Goal: Task Accomplishment & Management: Complete application form

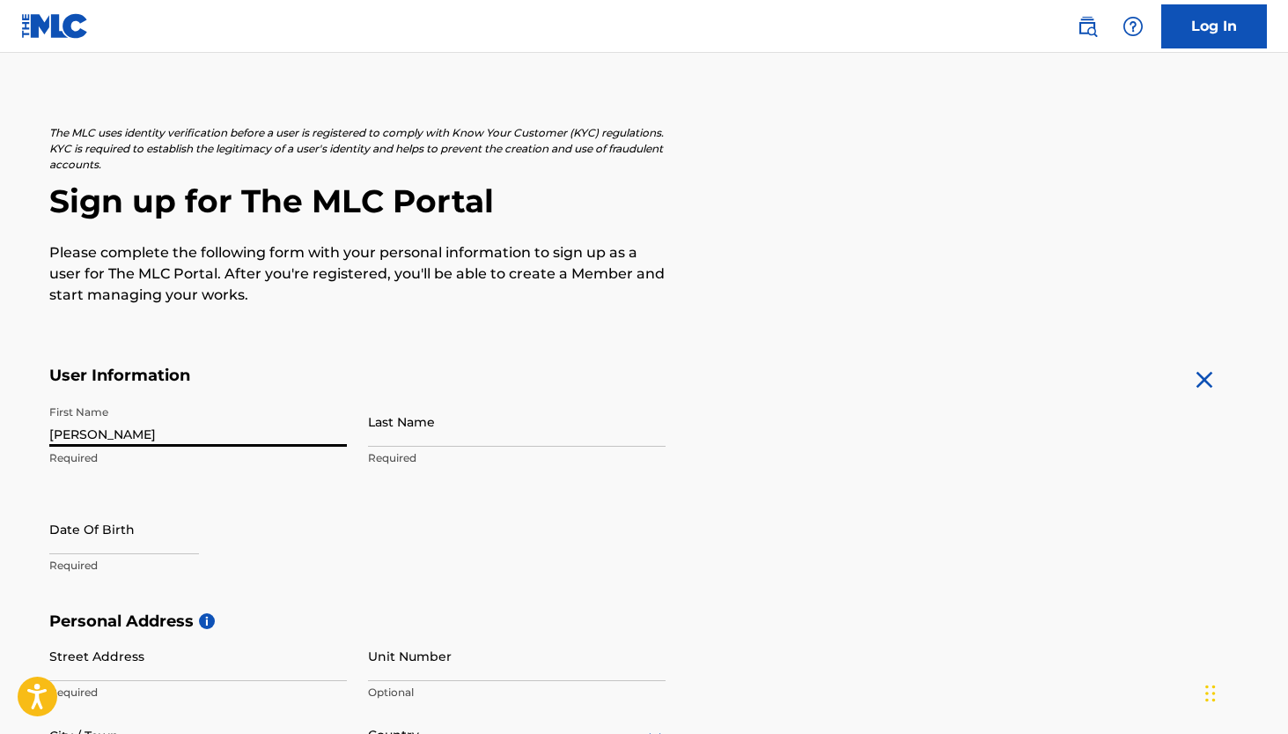
type input "[PERSON_NAME]"
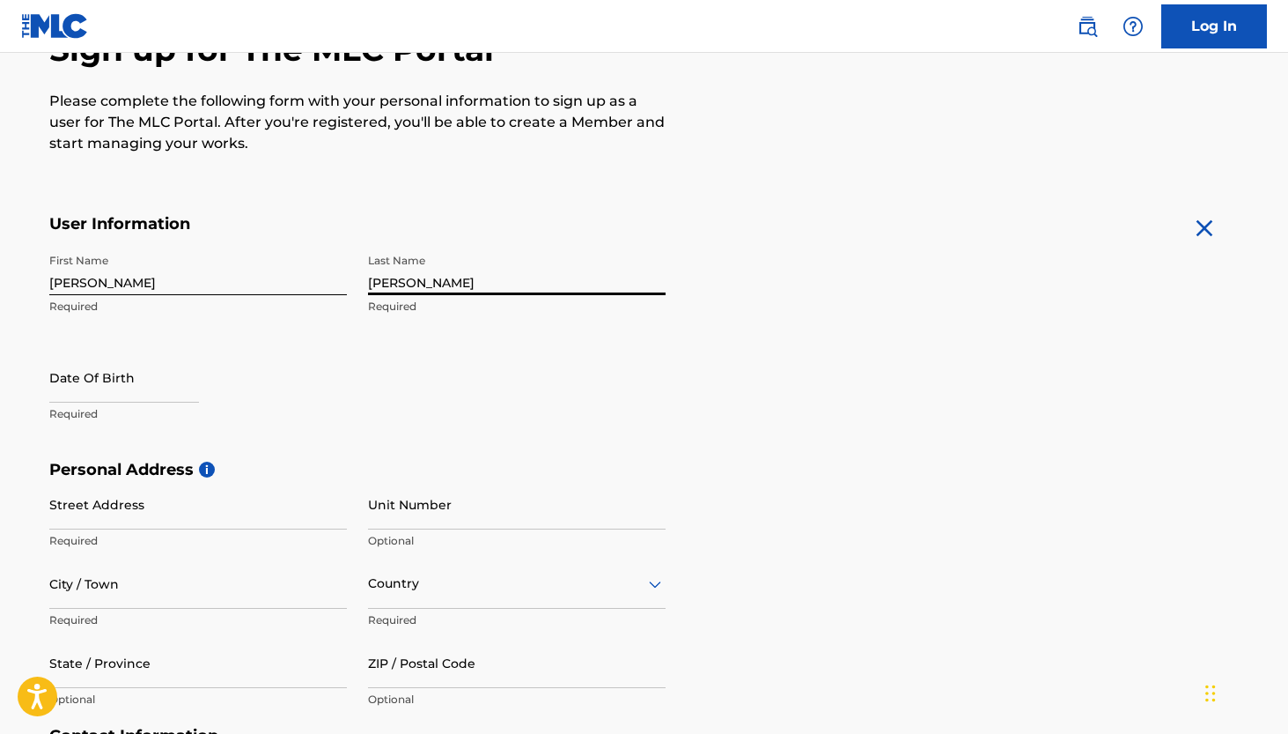
scroll to position [323, 0]
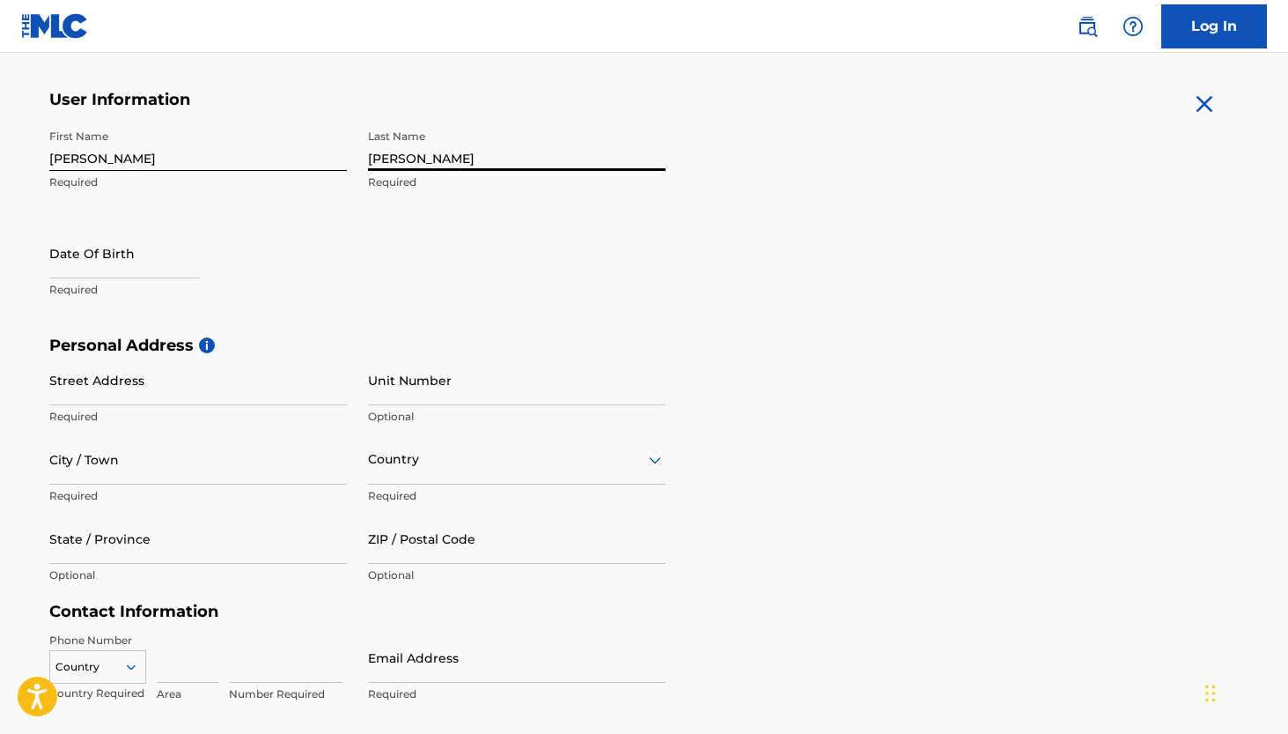
type input "[PERSON_NAME]"
select select "8"
select select "2025"
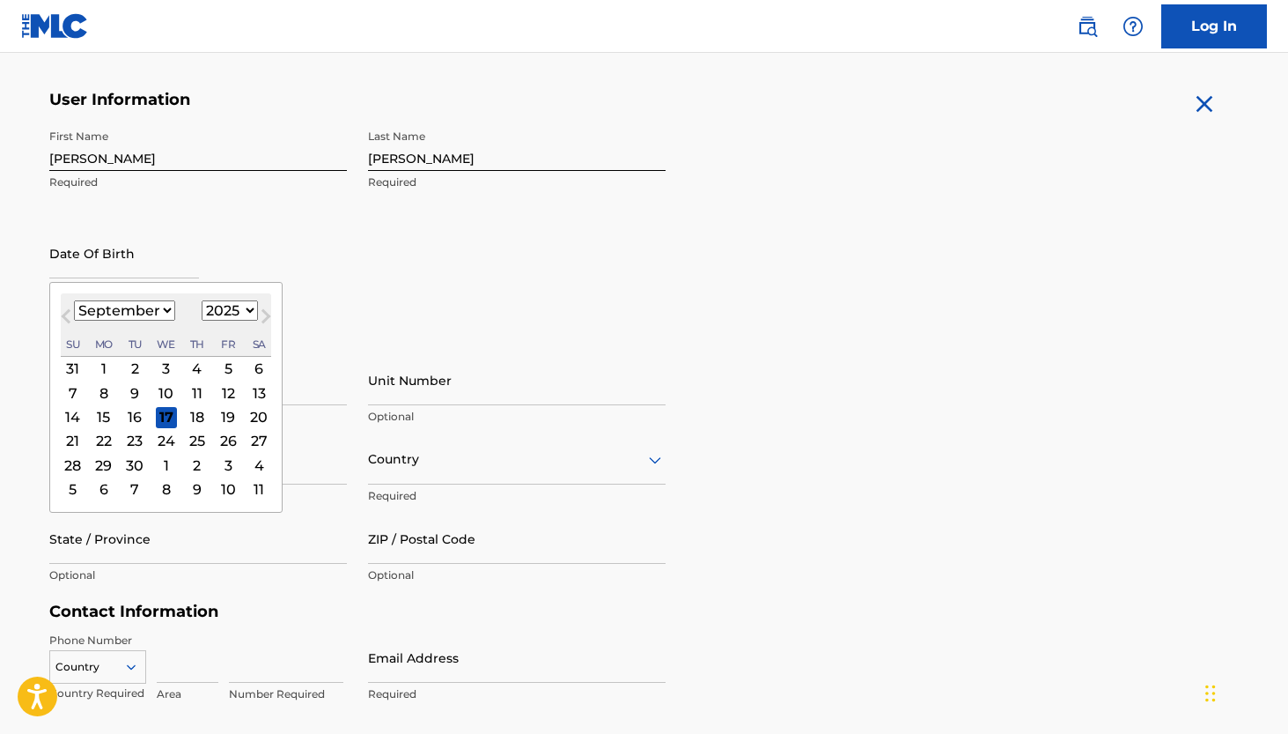
click at [141, 293] on div "[DATE] January February March April May June July August September October Nove…" at bounding box center [166, 324] width 210 height 63
select select "4"
select select "2000"
click at [71, 395] on div "7" at bounding box center [72, 392] width 21 height 21
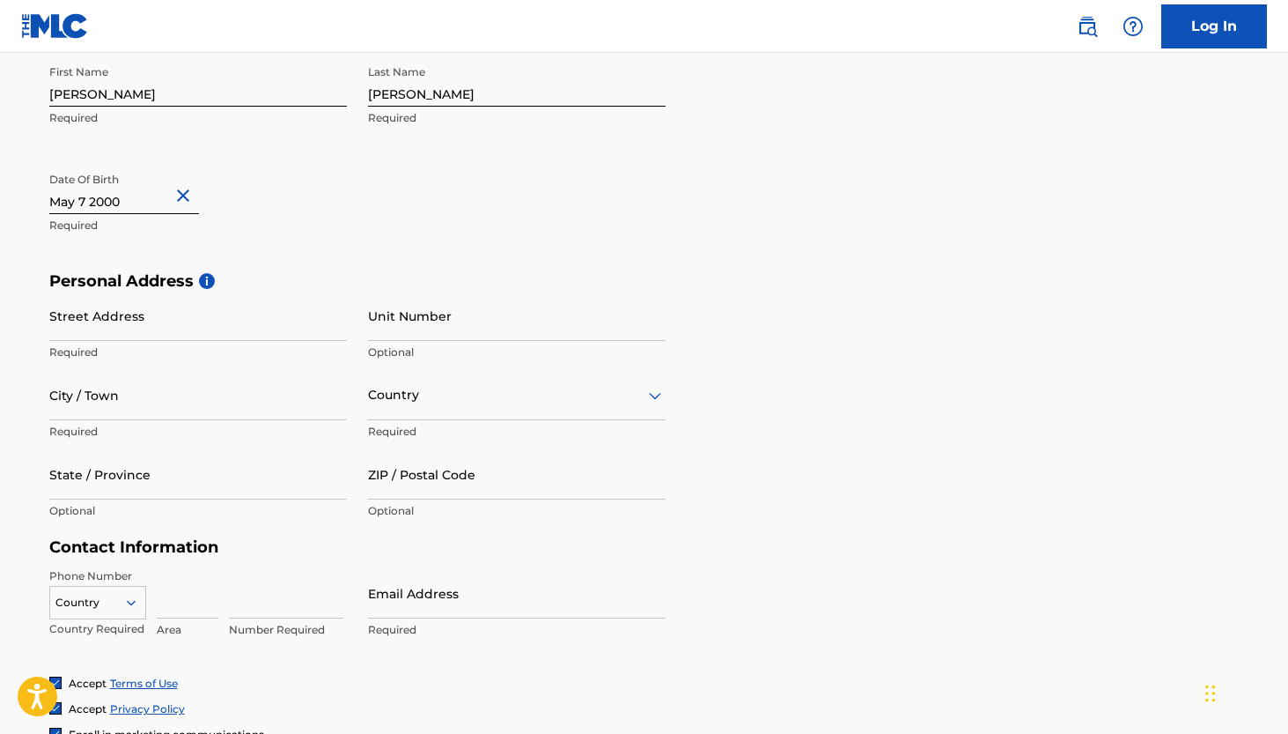
scroll to position [389, 0]
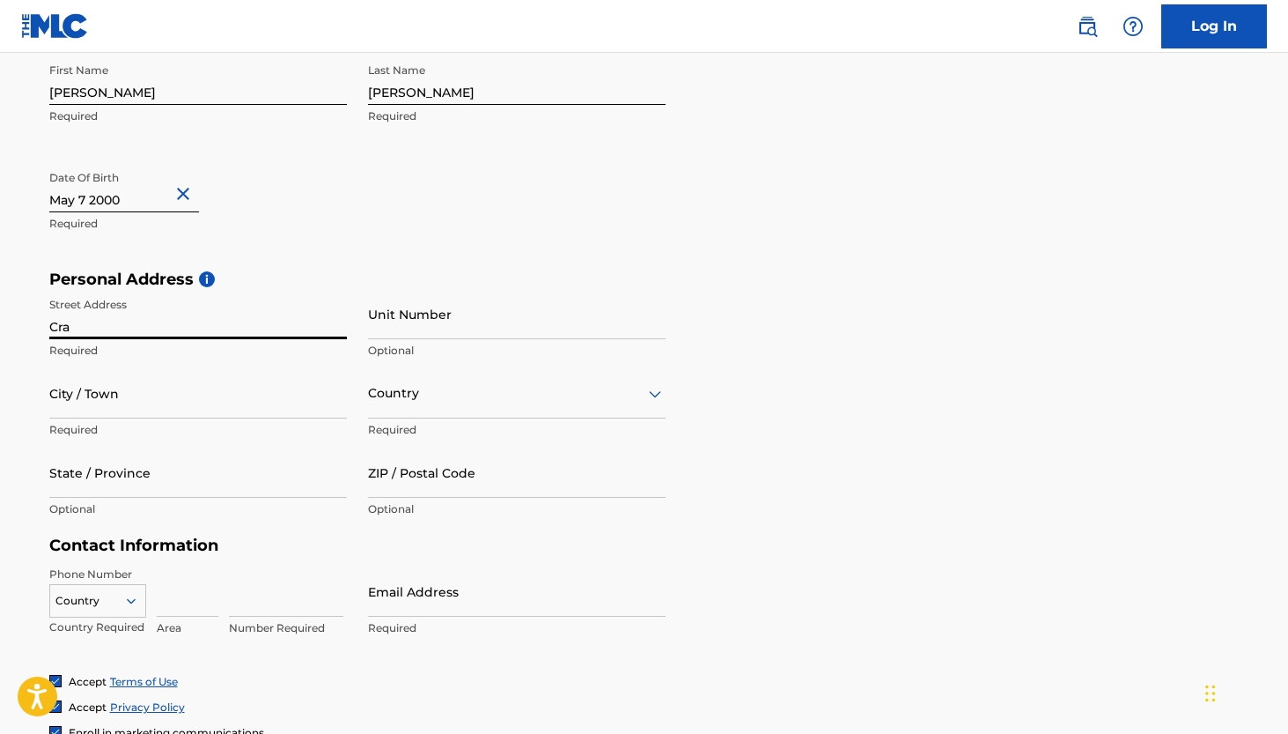
type input "Cra 5"
type input "Cra 50 # 35-96 Apto 105 tT2"
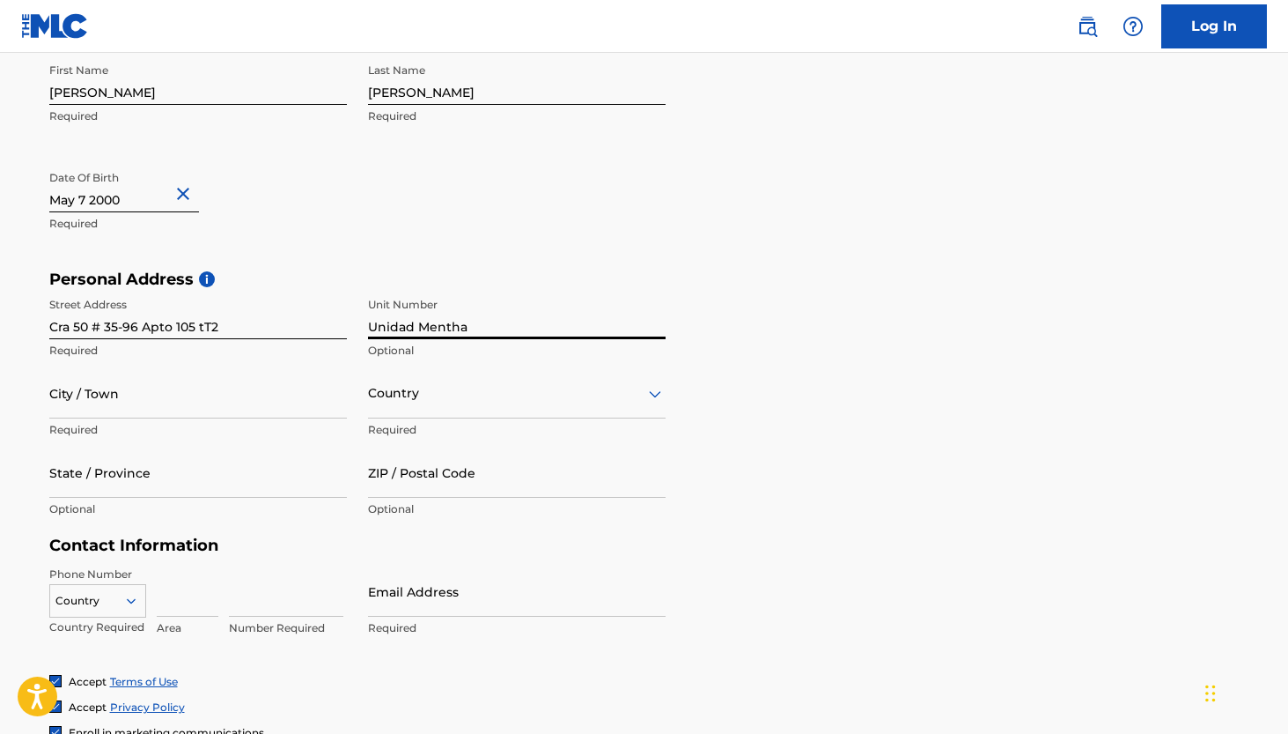
type input "Unidad Mentha"
type input "Guarne"
type input "[GEOGRAPHIC_DATA]"
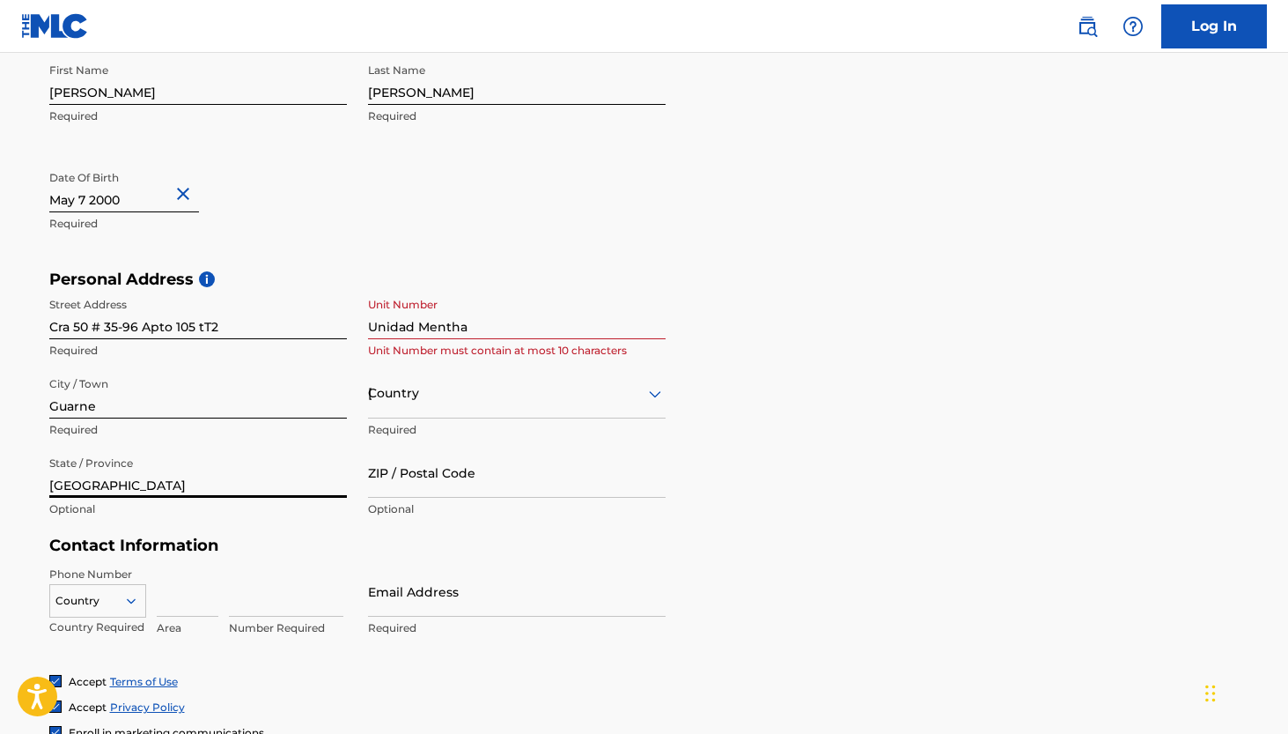
type input "[GEOGRAPHIC_DATA]"
type input "054050"
type input "[GEOGRAPHIC_DATA]"
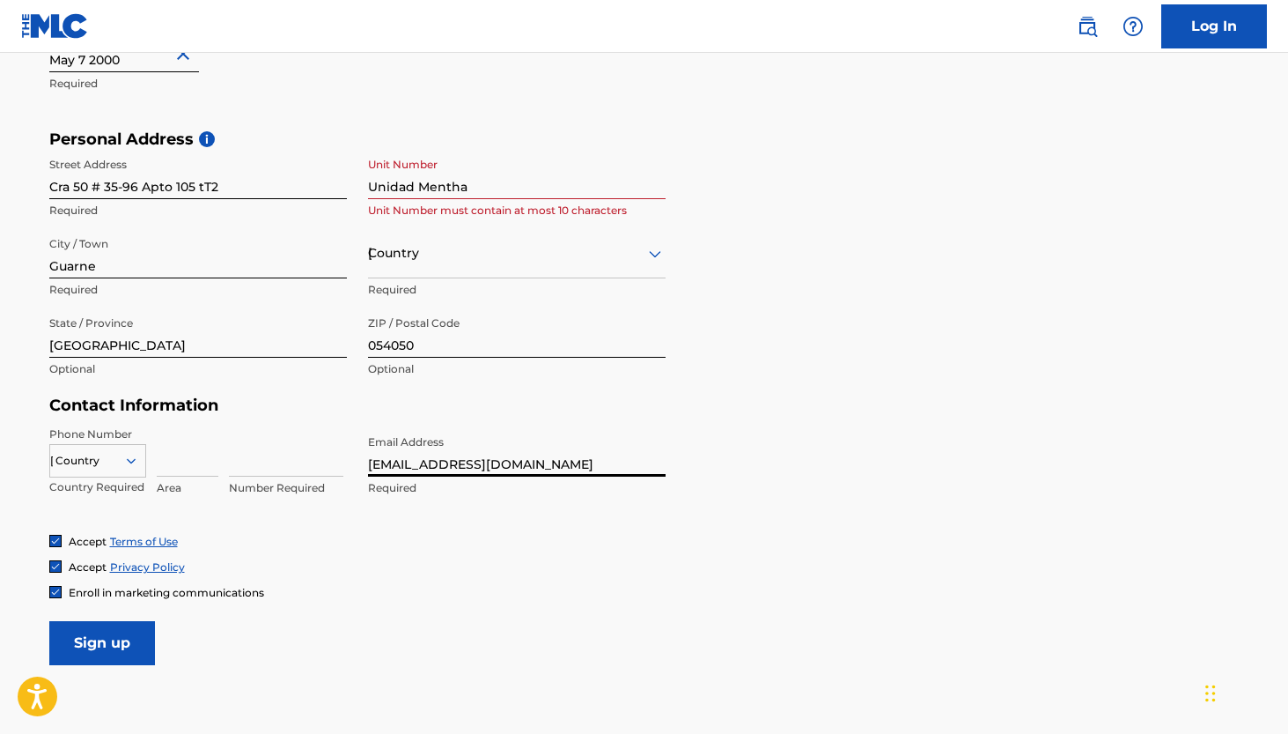
type input "[EMAIL_ADDRESS][DOMAIN_NAME]"
click at [549, 181] on input "Unidad Mentha" at bounding box center [517, 174] width 298 height 50
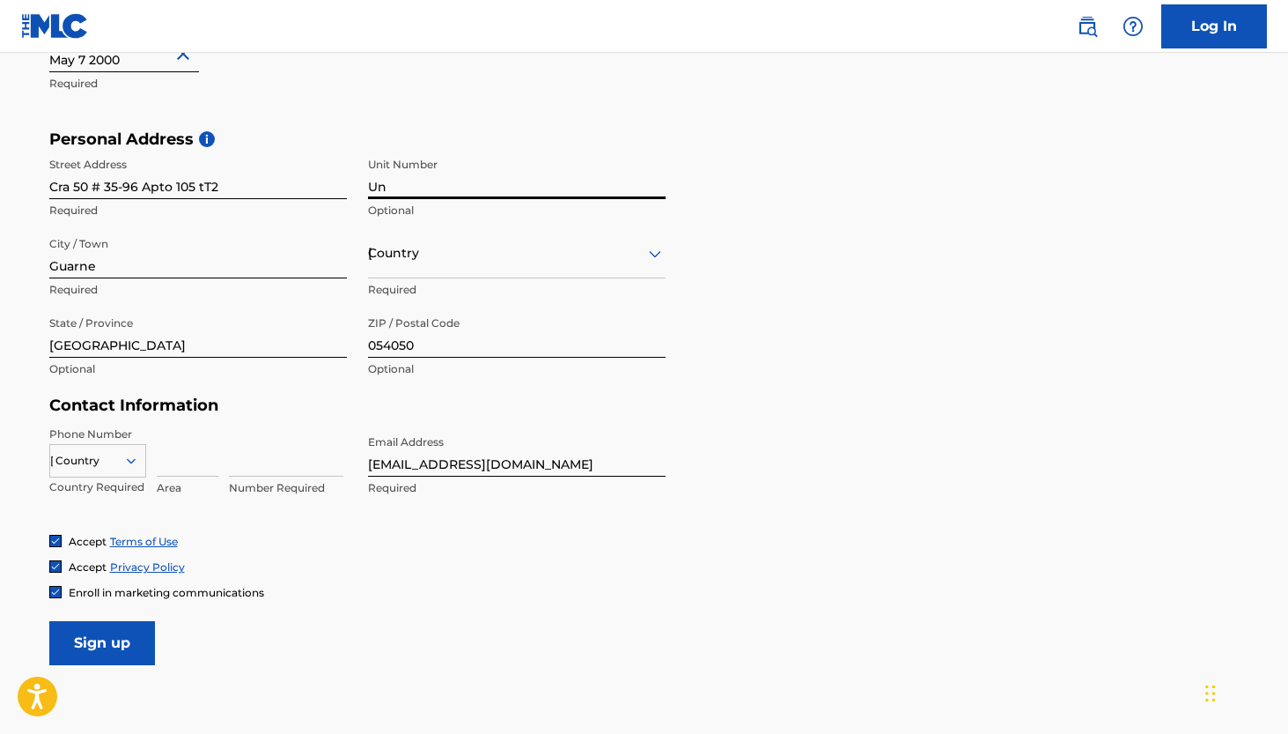
type input "U"
type input "105"
click at [278, 194] on input "Cra 50 # 35-96 Apto 105 tT2" at bounding box center [198, 174] width 298 height 50
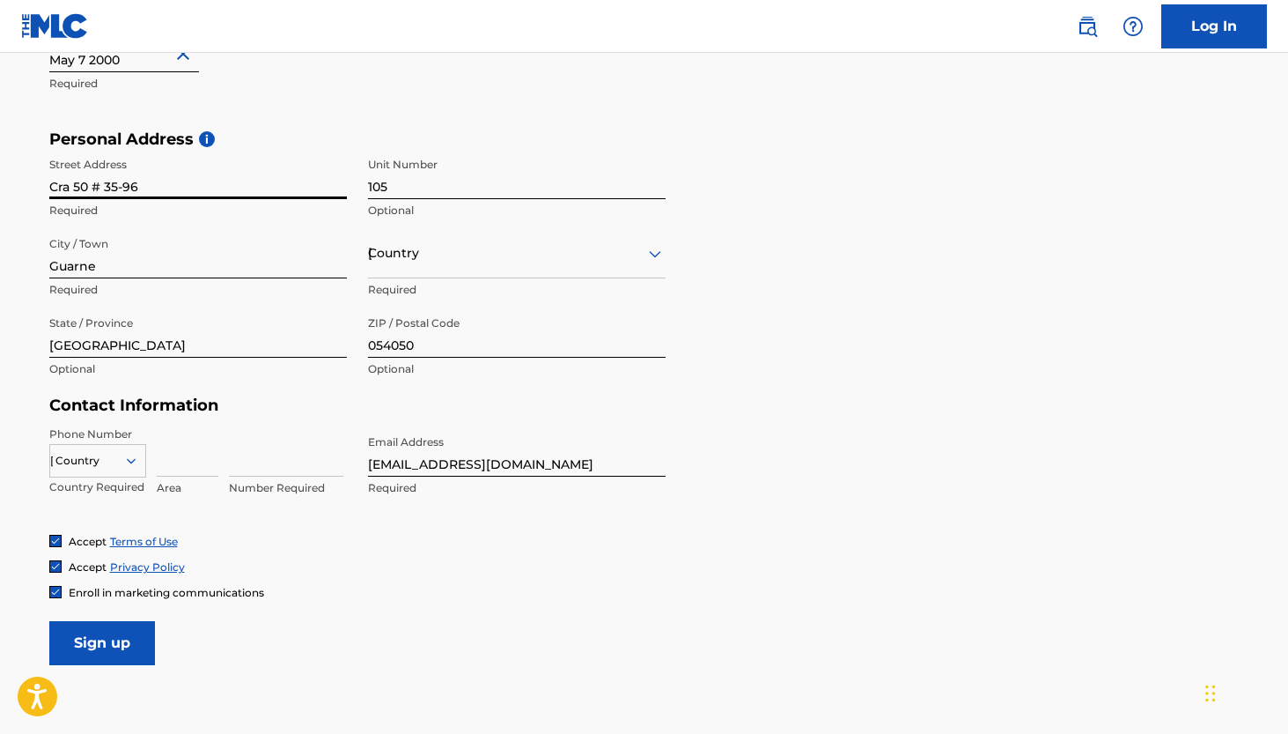
type input "Cra 50 # 35-96"
click at [488, 273] on div "Country [GEOGRAPHIC_DATA]" at bounding box center [517, 253] width 298 height 50
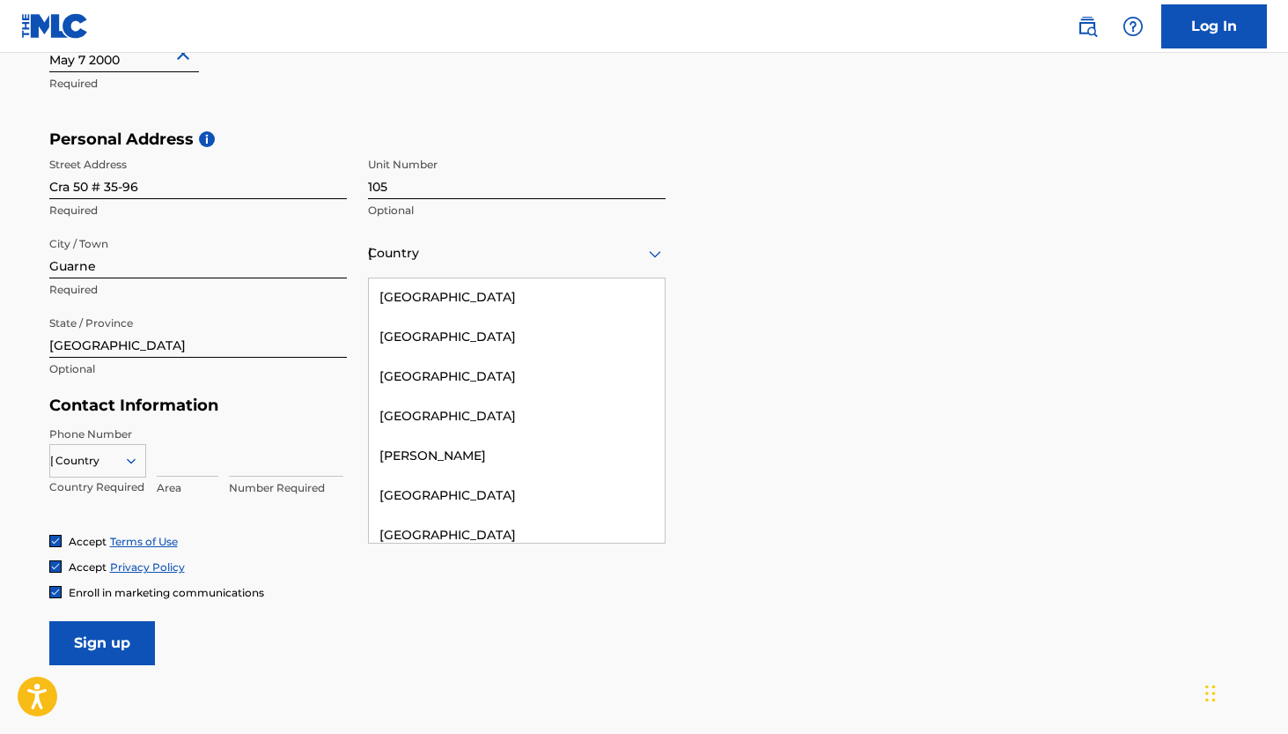
scroll to position [1435, 0]
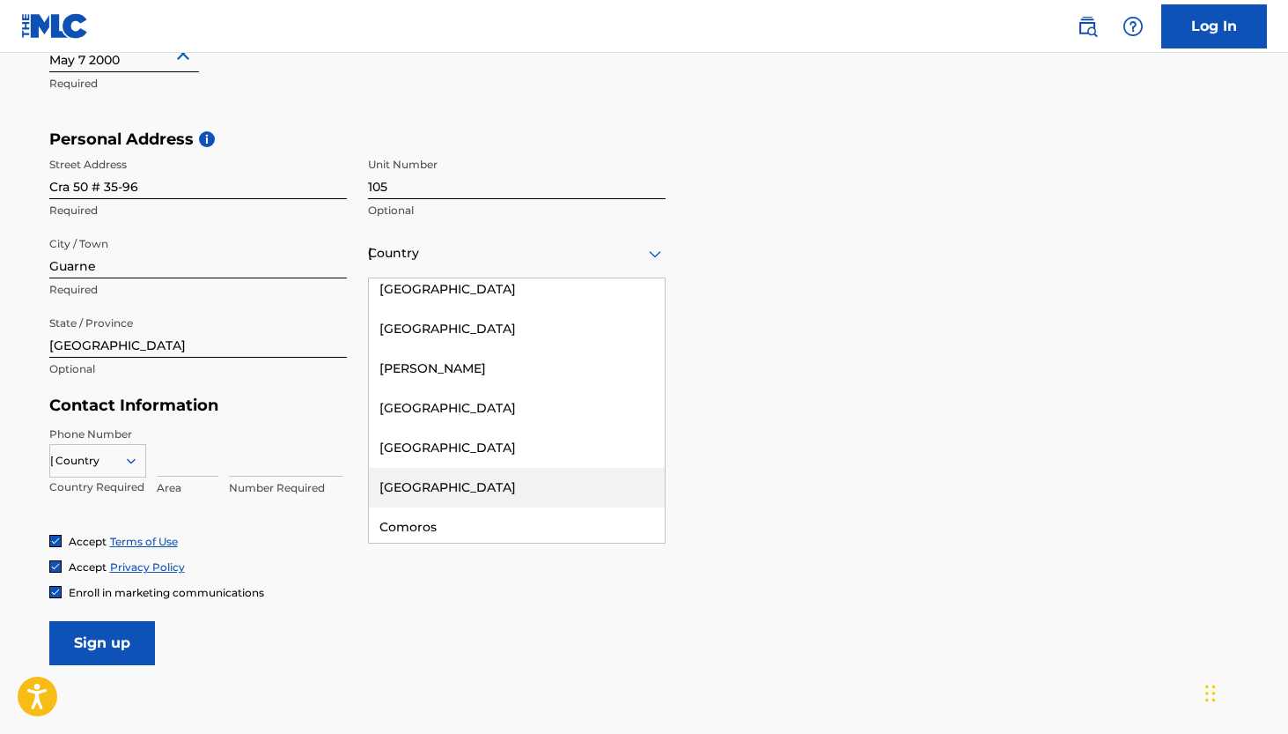
click at [472, 488] on div "[GEOGRAPHIC_DATA]" at bounding box center [517, 488] width 296 height 40
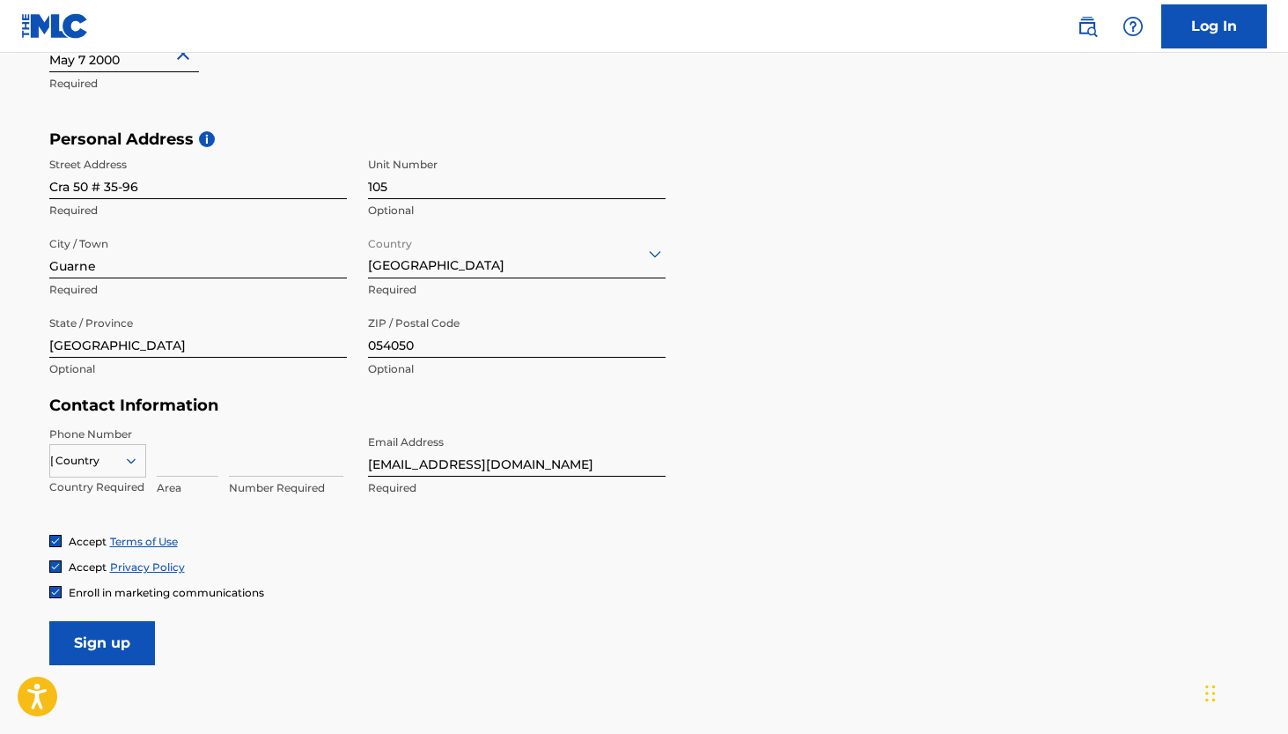
click at [706, 549] on div "Accept Terms of Use Accept Privacy Policy Enroll in marketing communications" at bounding box center [644, 567] width 1191 height 66
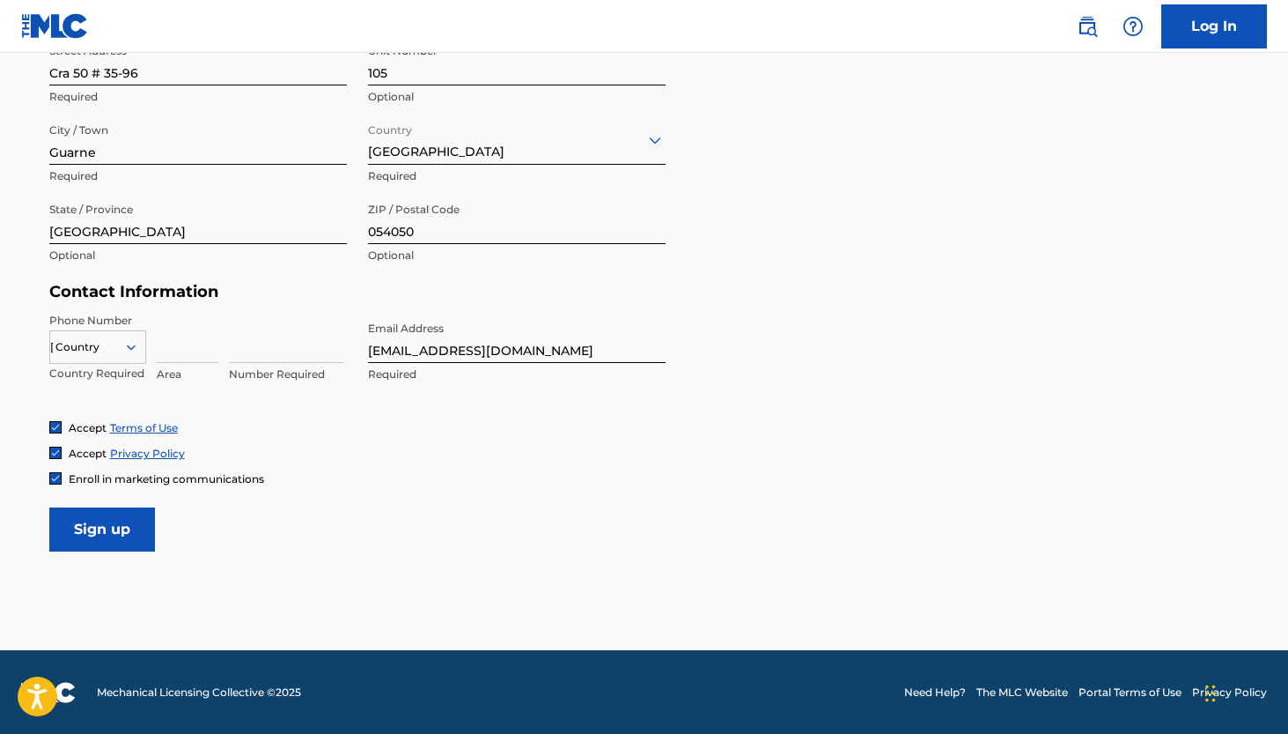
scroll to position [642, 0]
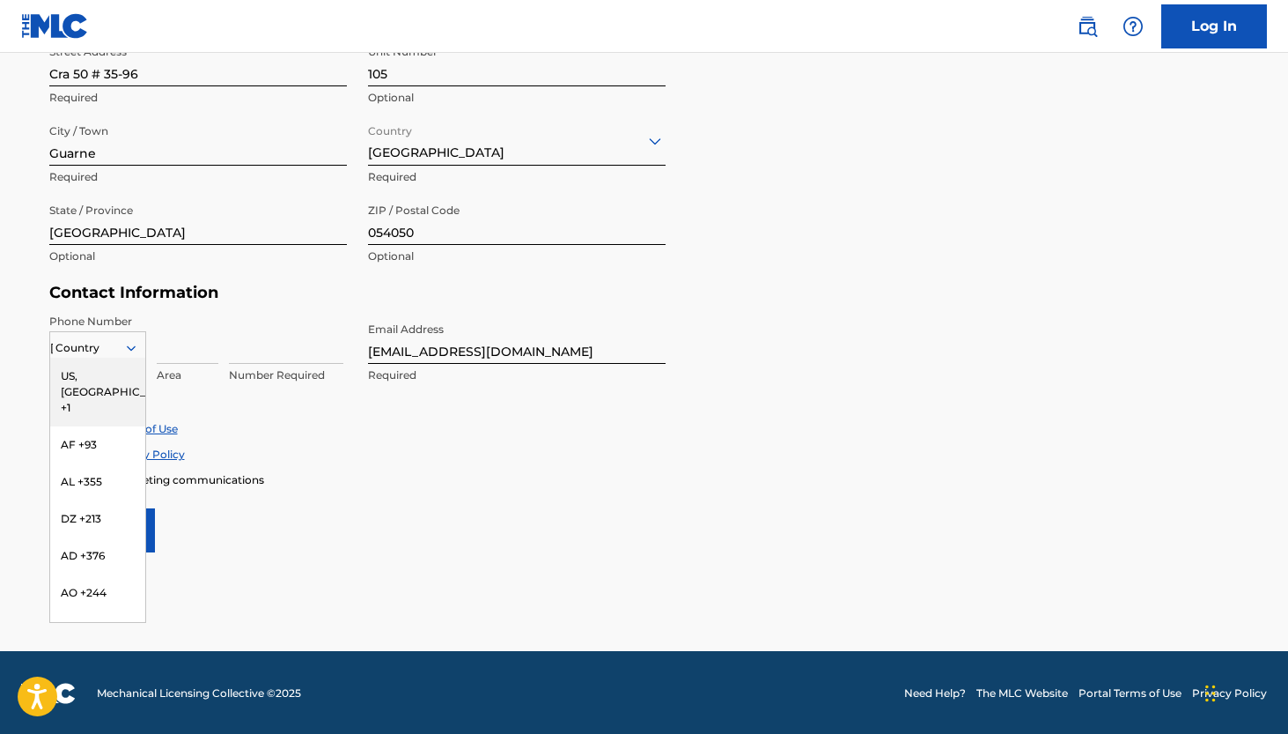
click at [104, 344] on div "[GEOGRAPHIC_DATA]" at bounding box center [97, 347] width 95 height 19
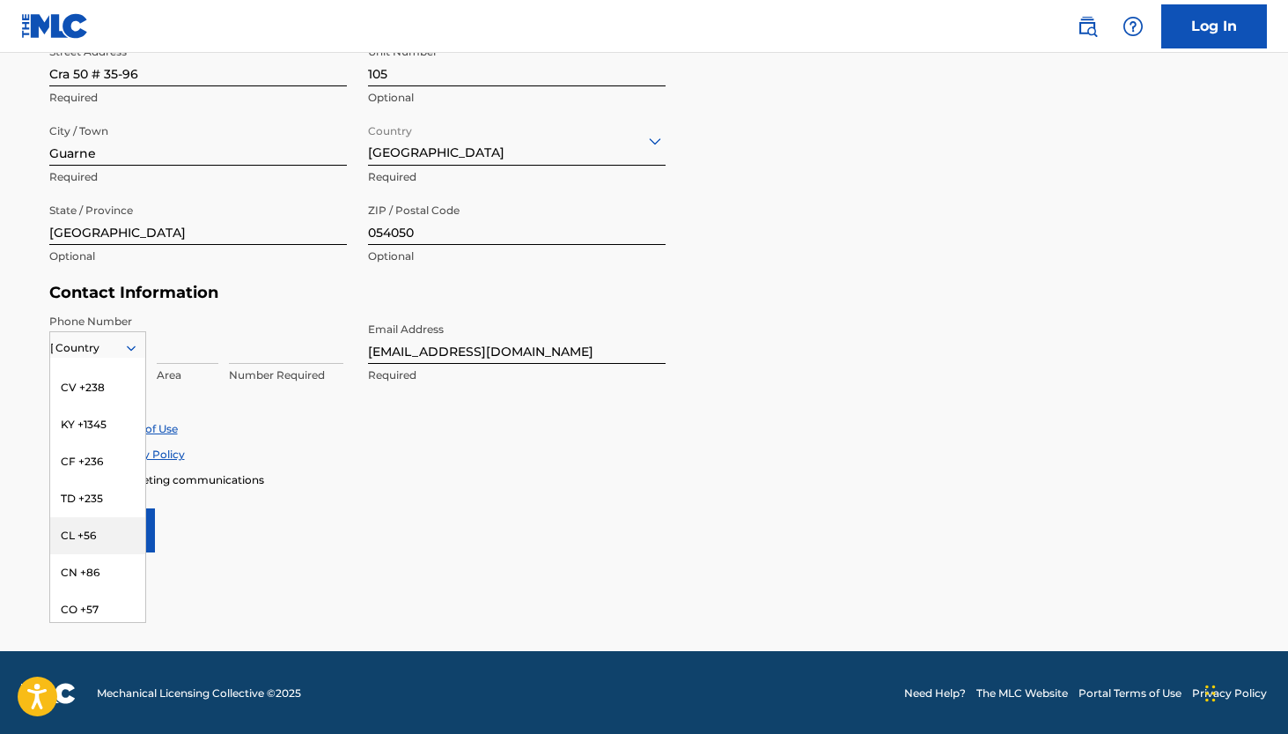
scroll to position [1291, 0]
click at [88, 578] on div "CO +57" at bounding box center [97, 596] width 95 height 37
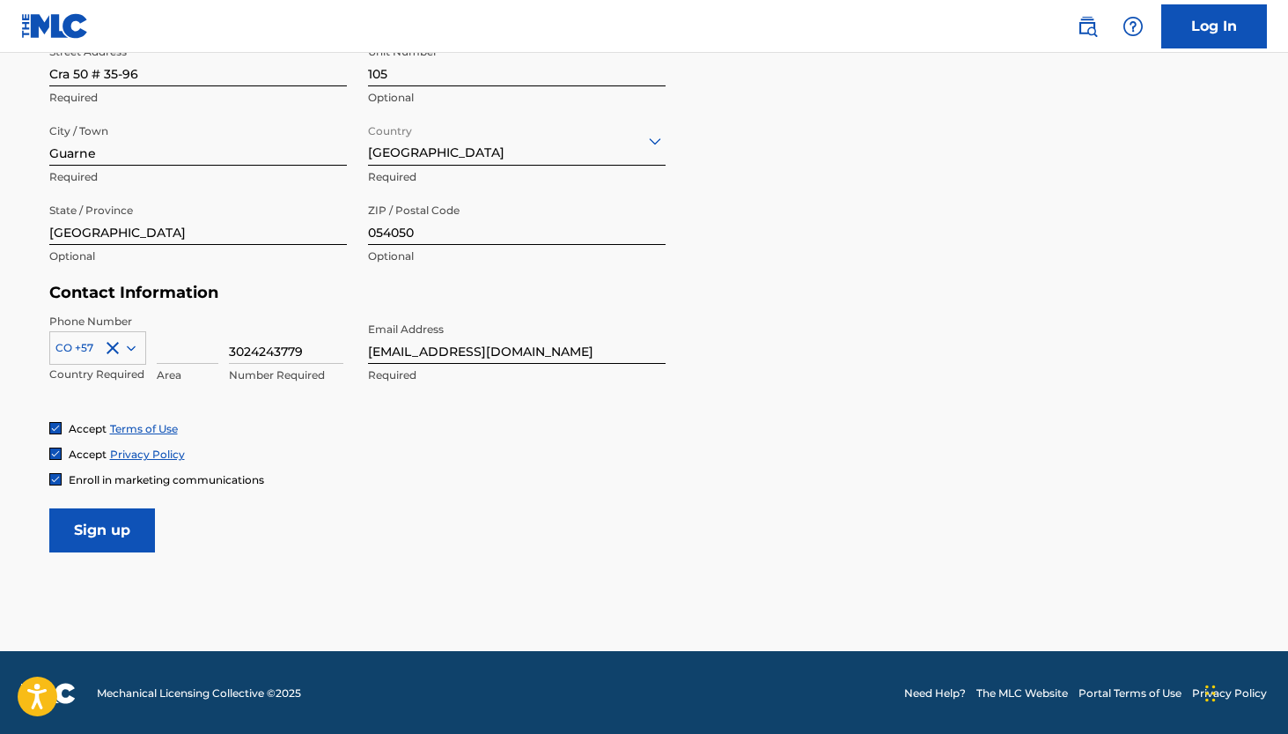
type input "3024243779"
click at [574, 515] on form "User Information First Name [PERSON_NAME] Required Last Name [PERSON_NAME] Requ…" at bounding box center [644, 161] width 1191 height 781
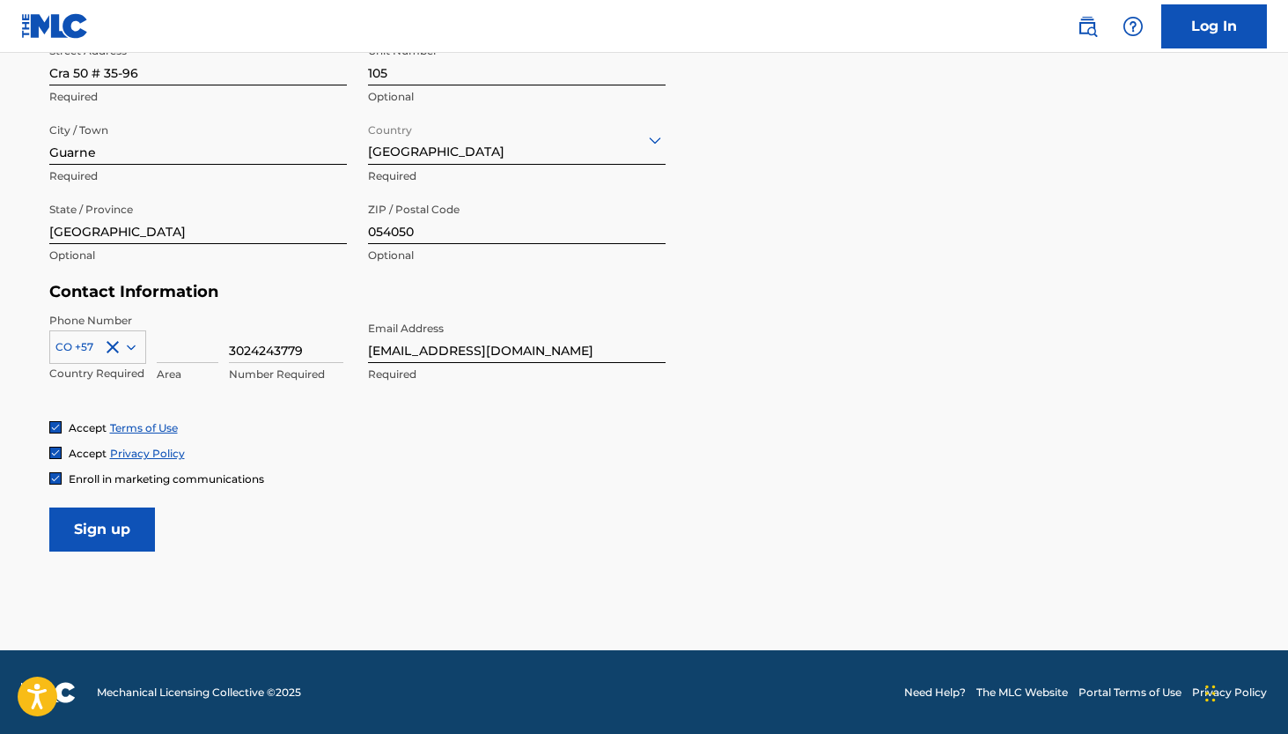
scroll to position [642, 0]
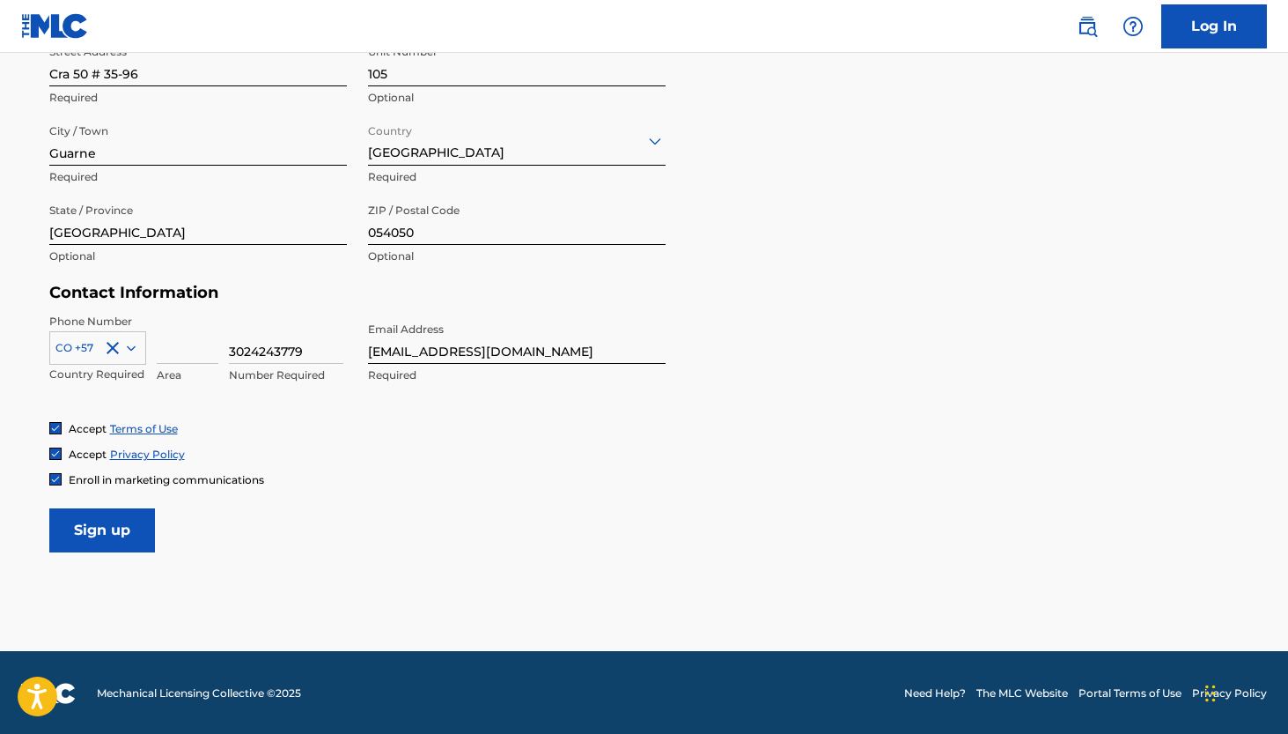
click at [132, 512] on input "Sign up" at bounding box center [102, 530] width 106 height 44
